Goal: Task Accomplishment & Management: Manage account settings

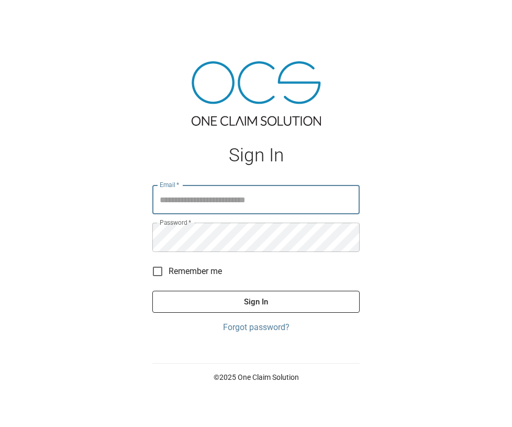
click at [262, 206] on input "Email   *" at bounding box center [255, 199] width 207 height 29
type input "**********"
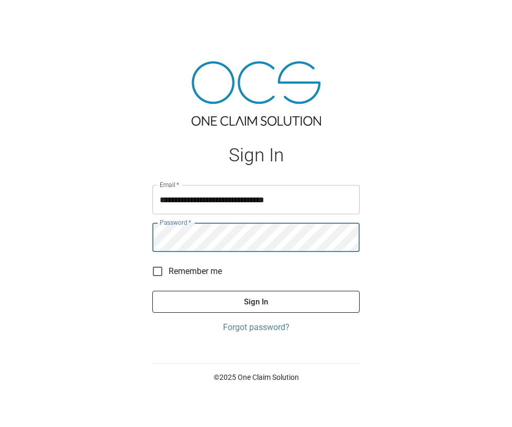
click at [152, 291] on button "Sign In" at bounding box center [255, 302] width 207 height 22
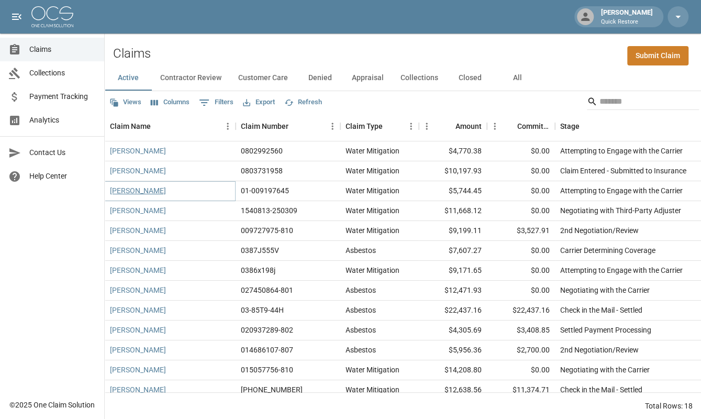
click at [134, 190] on link "[PERSON_NAME]" at bounding box center [138, 190] width 56 height 10
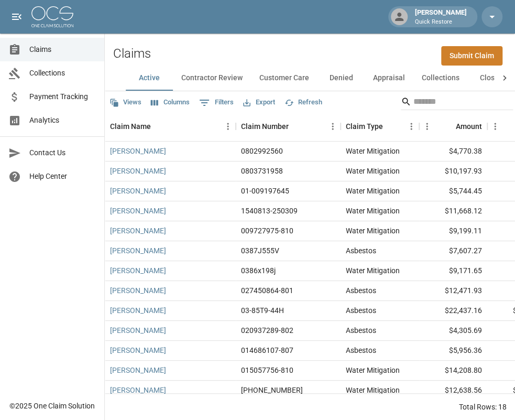
click at [47, 122] on span "Analytics" at bounding box center [62, 120] width 67 height 11
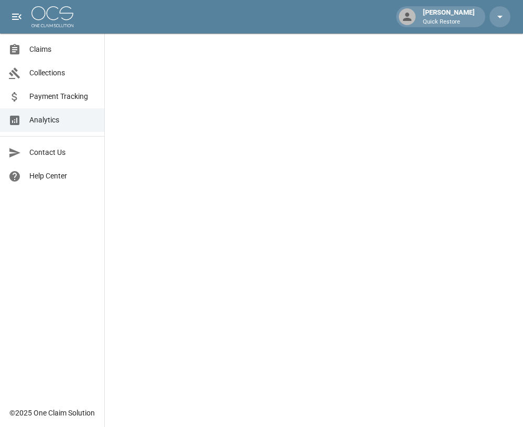
click at [50, 45] on span "Claims" at bounding box center [62, 49] width 67 height 11
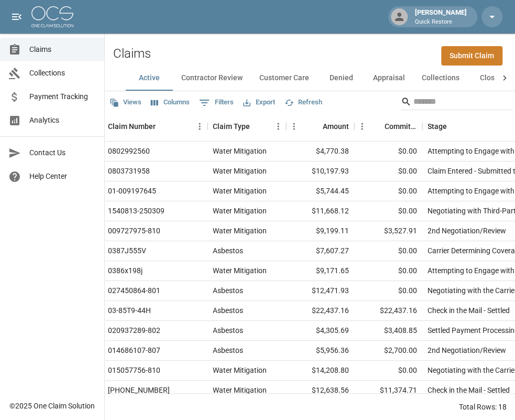
scroll to position [0, 135]
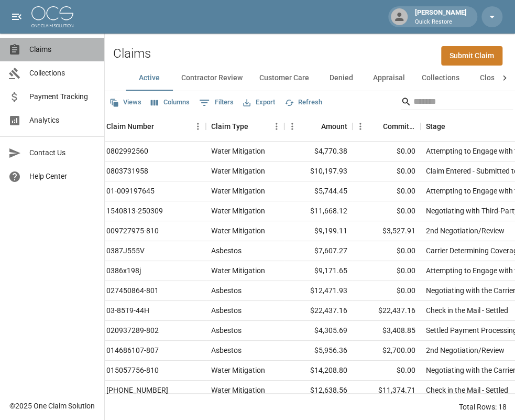
click at [50, 50] on span "Claims" at bounding box center [62, 49] width 67 height 11
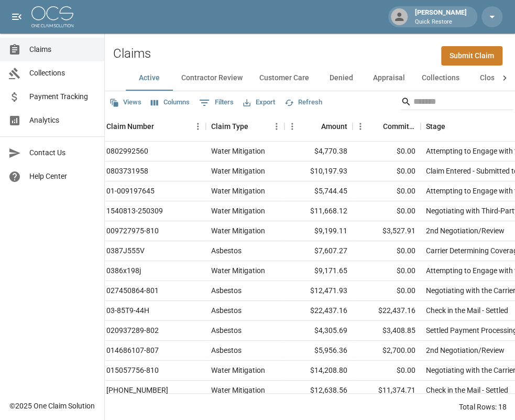
click at [510, 76] on icon at bounding box center [504, 78] width 10 height 10
click at [474, 77] on button "All" at bounding box center [481, 77] width 47 height 25
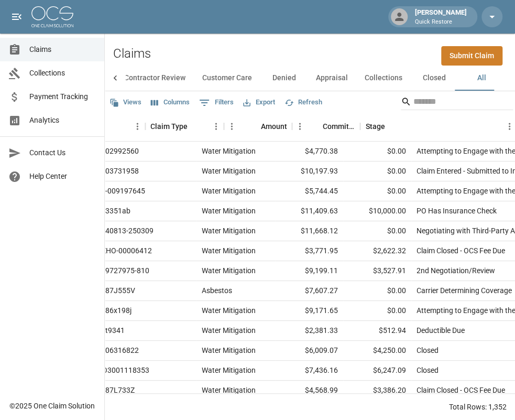
scroll to position [0, 569]
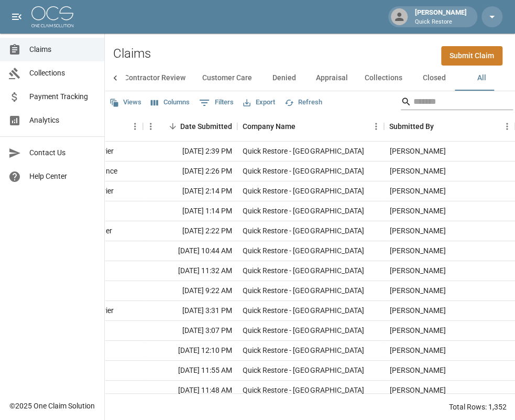
click at [440, 100] on input "Search" at bounding box center [455, 101] width 84 height 17
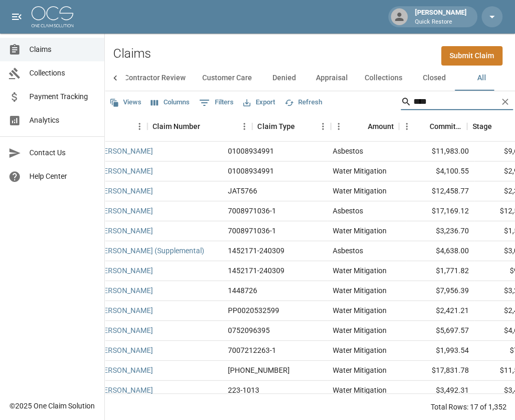
scroll to position [0, 0]
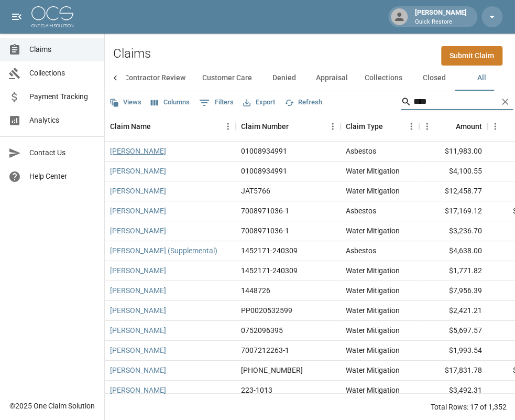
type input "****"
click at [128, 150] on link "[PERSON_NAME]" at bounding box center [138, 151] width 56 height 10
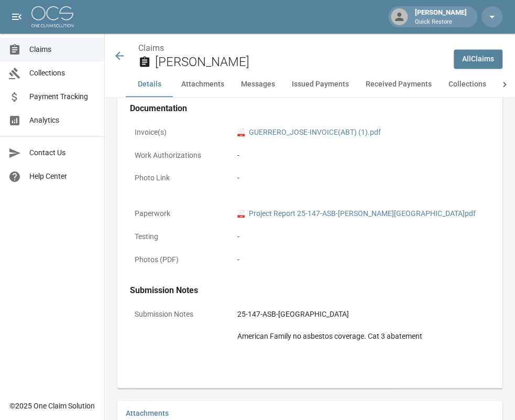
scroll to position [681, 0]
click at [297, 214] on link "pdf Project Report 25-147-ASB-[PERSON_NAME][GEOGRAPHIC_DATA]pdf" at bounding box center [356, 213] width 238 height 11
click at [314, 129] on link "pdf GUERRERO_JOSE-INVOICE(ABT) (1).pdf" at bounding box center [309, 132] width 144 height 11
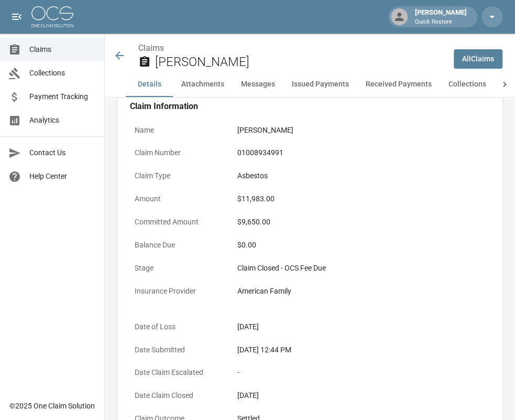
scroll to position [36, 0]
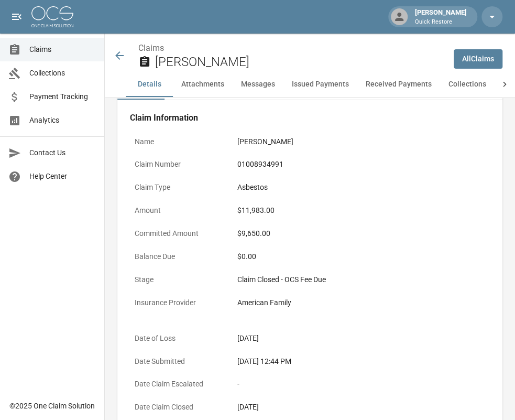
click at [69, 125] on span "Analytics" at bounding box center [62, 120] width 67 height 11
